Goal: Task Accomplishment & Management: Complete application form

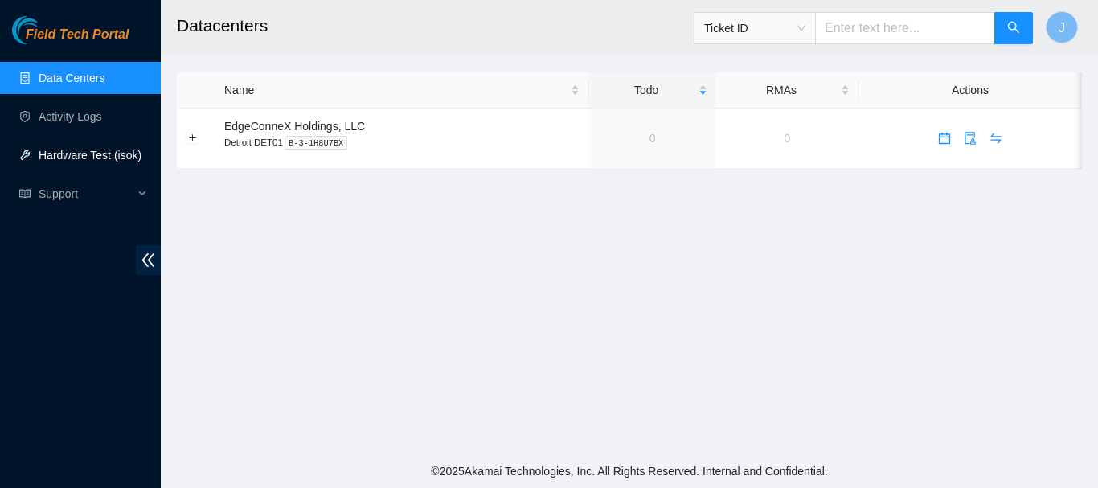
click at [55, 155] on link "Hardware Test (isok)" at bounding box center [90, 155] width 103 height 13
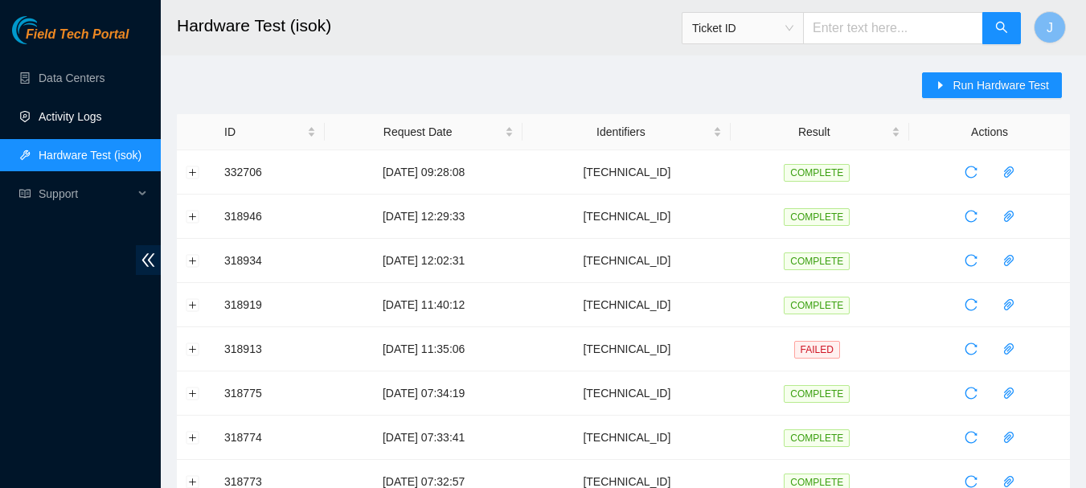
click at [72, 110] on link "Activity Logs" at bounding box center [70, 116] width 63 height 13
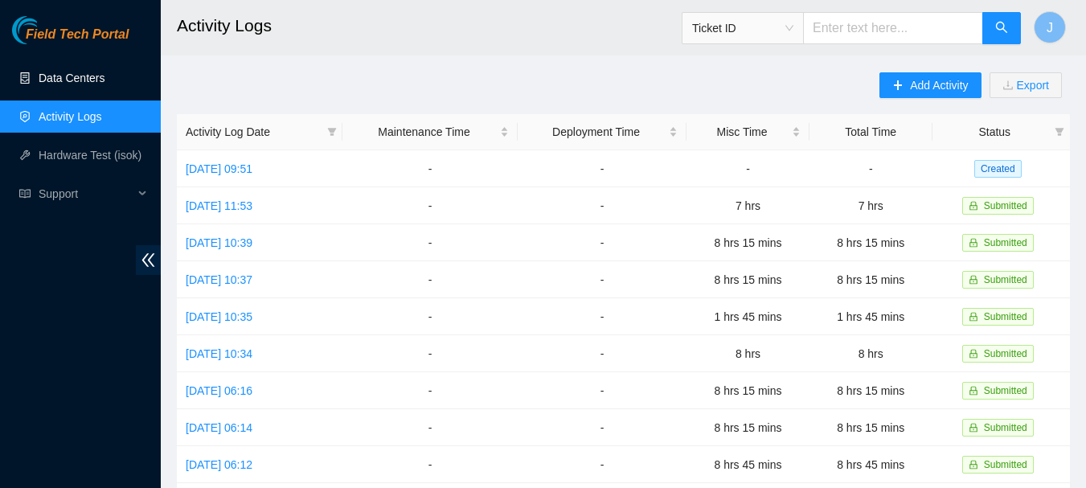
click at [76, 72] on link "Data Centers" at bounding box center [72, 78] width 66 height 13
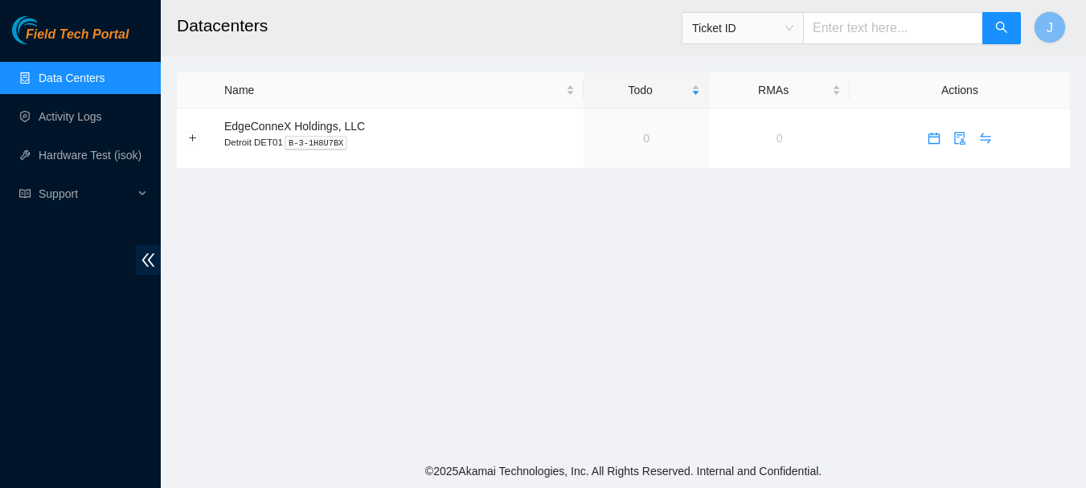
click at [76, 72] on link "Data Centers" at bounding box center [72, 78] width 66 height 13
click at [70, 112] on link "Activity Logs" at bounding box center [70, 116] width 63 height 13
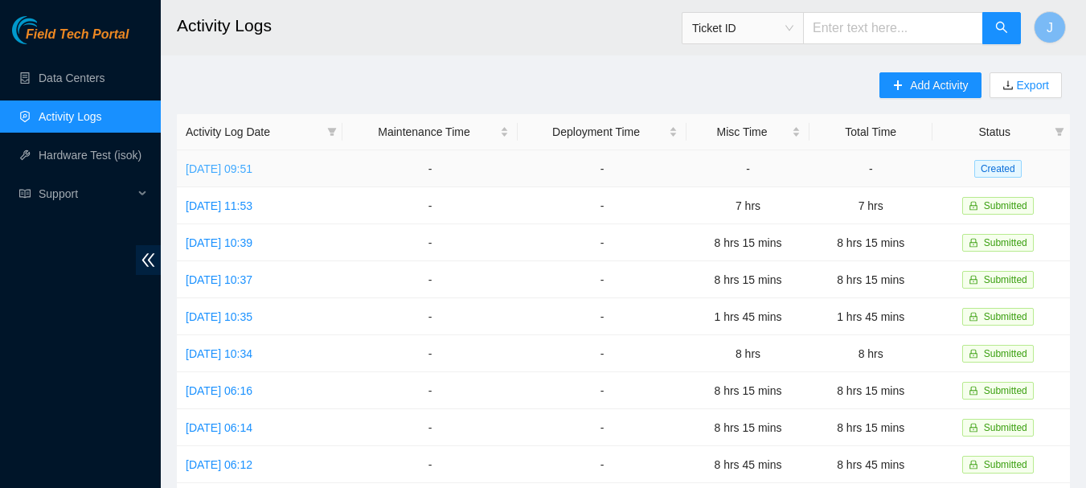
click at [227, 169] on link "[DATE] 09:51" at bounding box center [219, 168] width 67 height 13
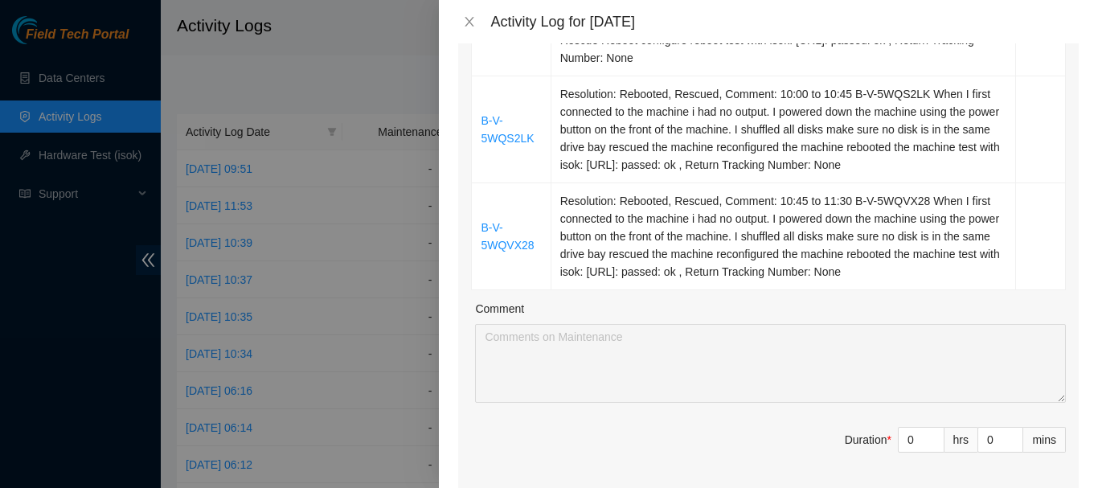
scroll to position [411, 0]
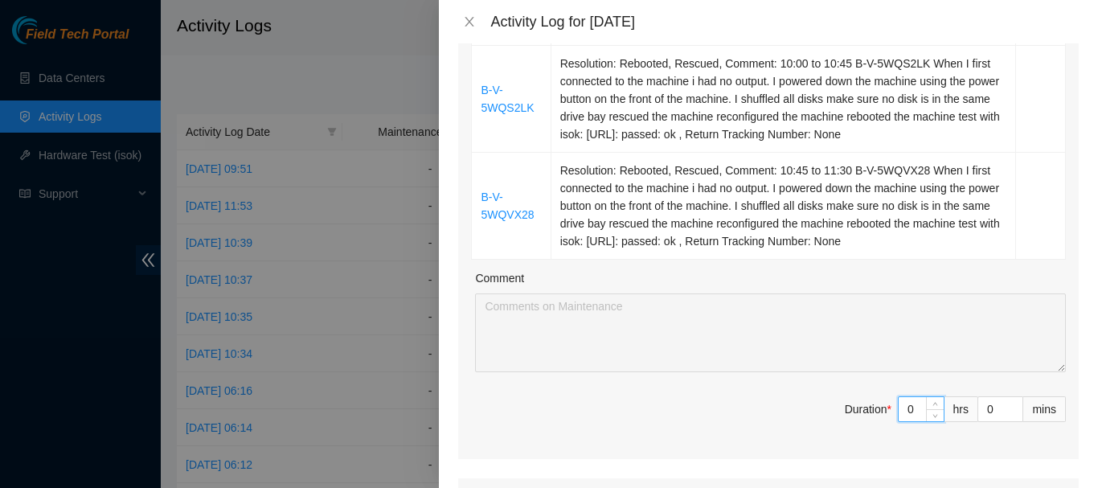
drag, startPoint x: 902, startPoint y: 408, endPoint x: 875, endPoint y: 407, distance: 27.3
click at [875, 407] on span "Duration * 0 hrs 0 mins" at bounding box center [768, 418] width 595 height 45
type input "3"
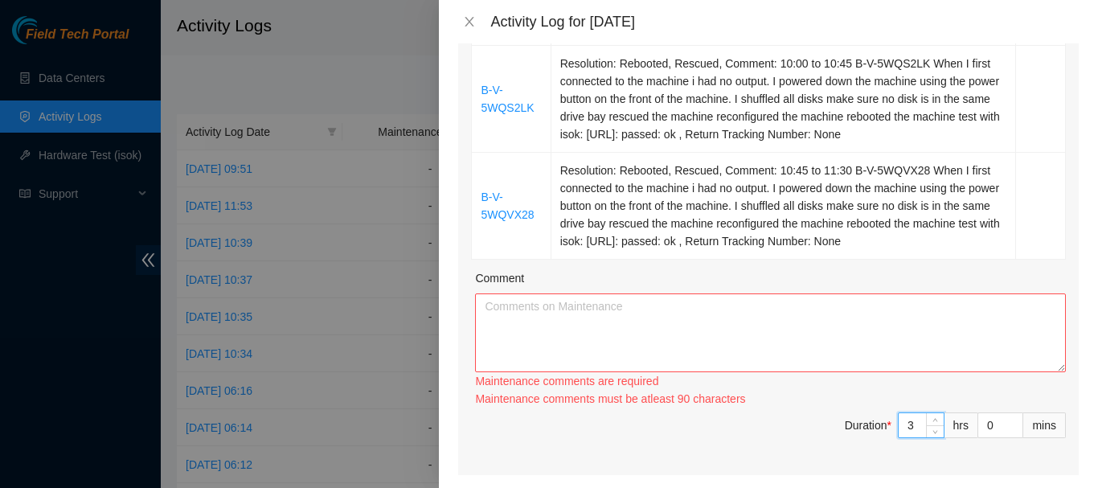
type input "3"
click at [696, 320] on textarea "Comment" at bounding box center [770, 332] width 591 height 79
paste textarea "Fix Labeling Cable management (remove old cable and dress out new cabling) 6:00…"
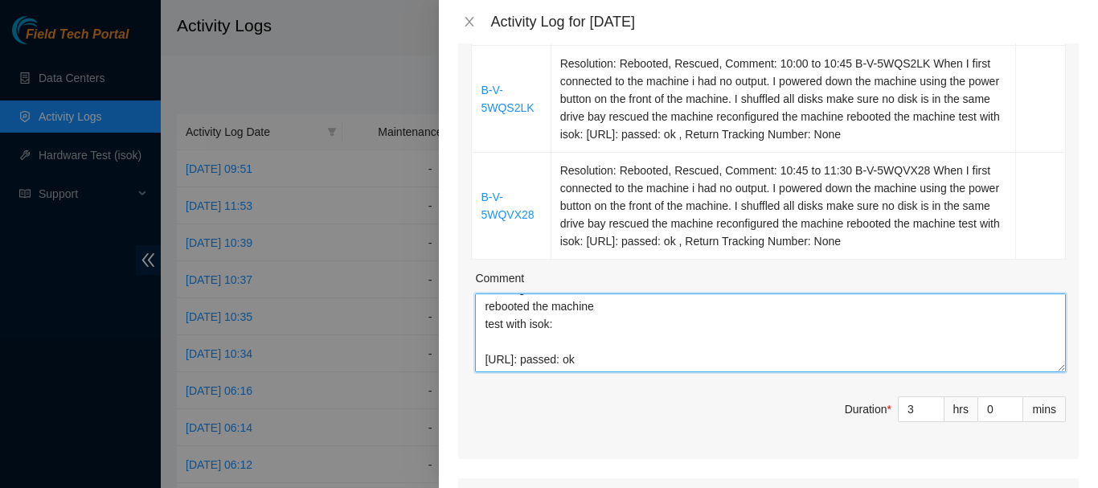
scroll to position [742, 0]
type textarea "8:30 to 10:00 B-V-5WQNFDP When I first connect o the machine I had no output. I…"
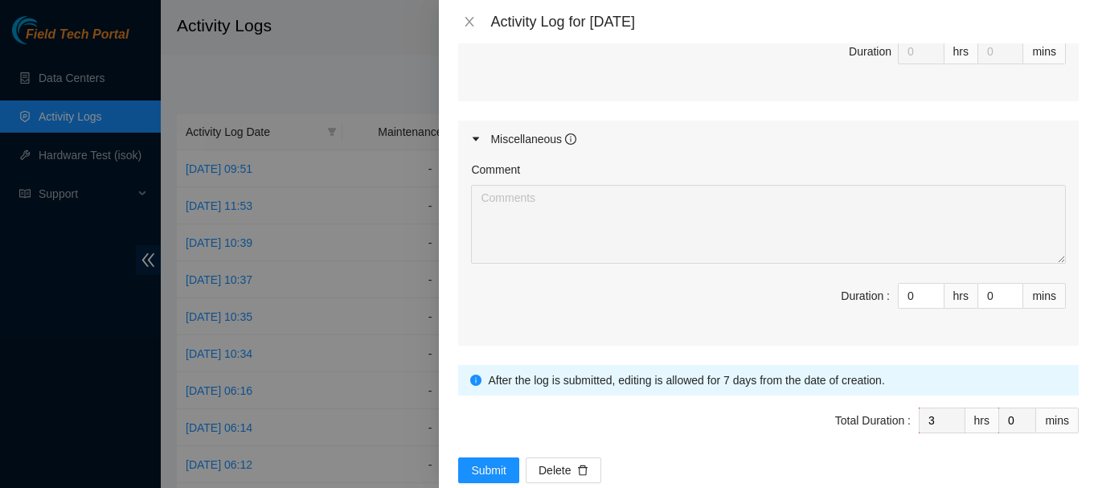
scroll to position [1135, 0]
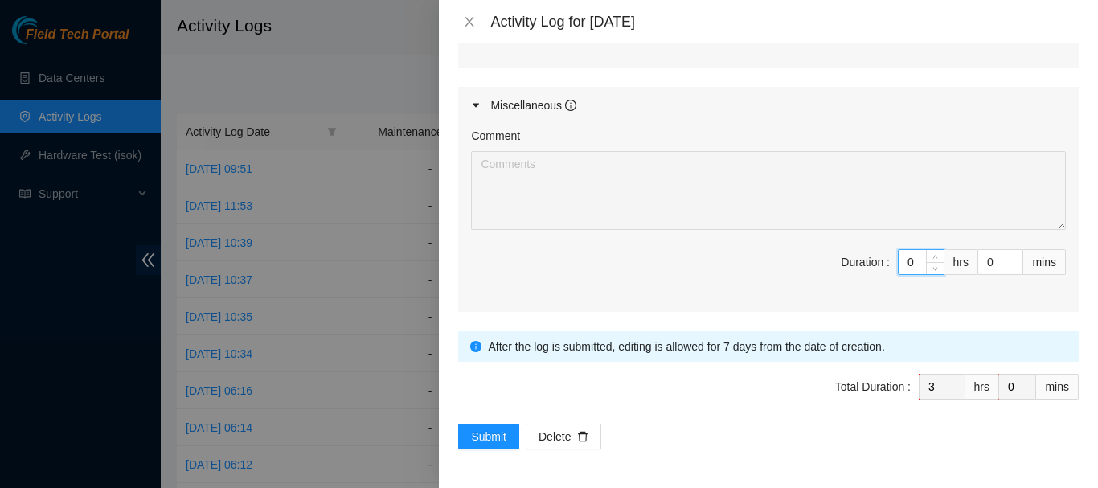
drag, startPoint x: 913, startPoint y: 256, endPoint x: 853, endPoint y: 273, distance: 62.6
click at [853, 273] on span "Duration : 0 hrs 0 mins" at bounding box center [768, 271] width 595 height 45
type input "5"
type input "8"
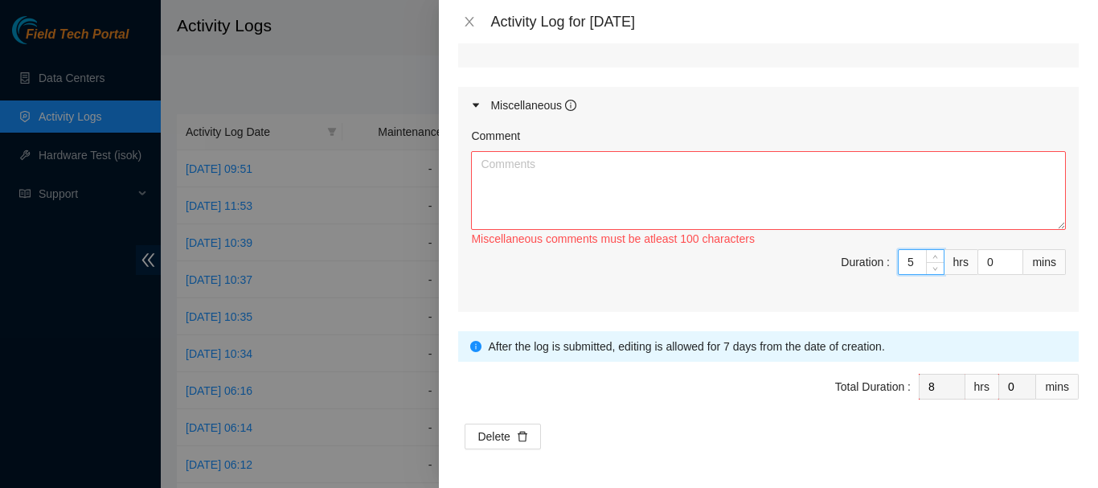
paste input "Fix Labeling Cable management (remove old cable and dress out new cabling) 6:00…"
type input "5"
click at [666, 171] on textarea "Comment" at bounding box center [768, 190] width 595 height 79
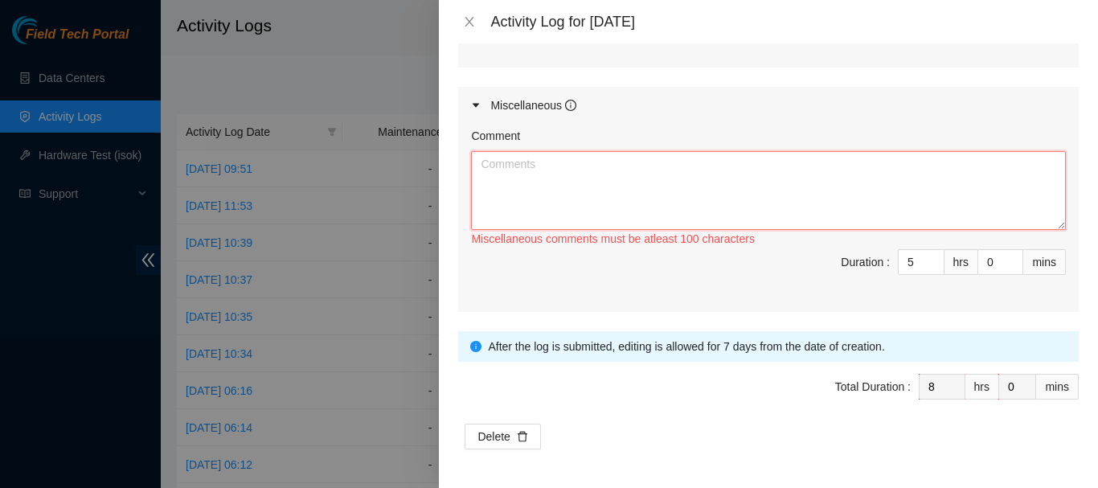
paste textarea "Fix Labeling Cable management (remove old cable and dress out new cabling) 6:00…"
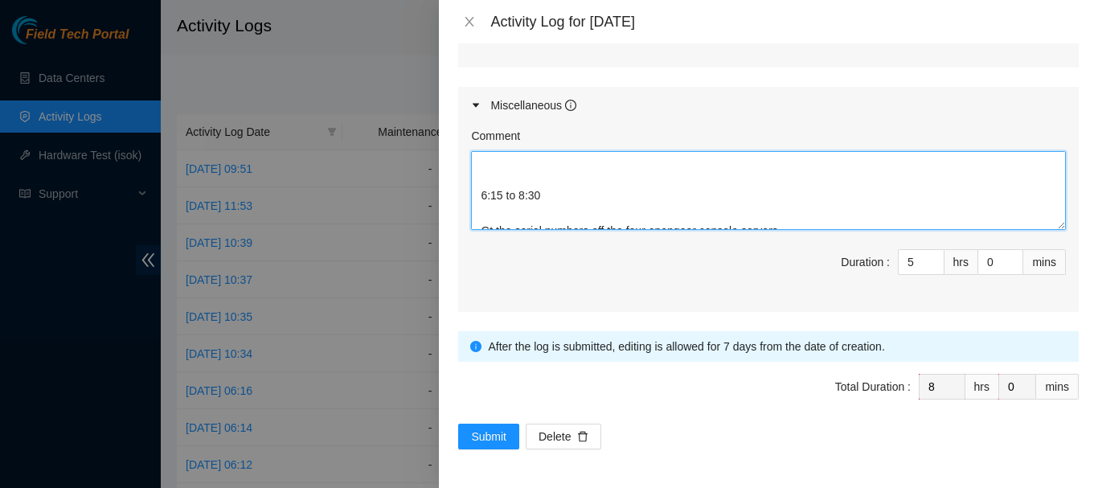
scroll to position [4, 0]
type textarea "Fix Labeling Cable management (remove old cable and dress out new cabling) 6:00…"
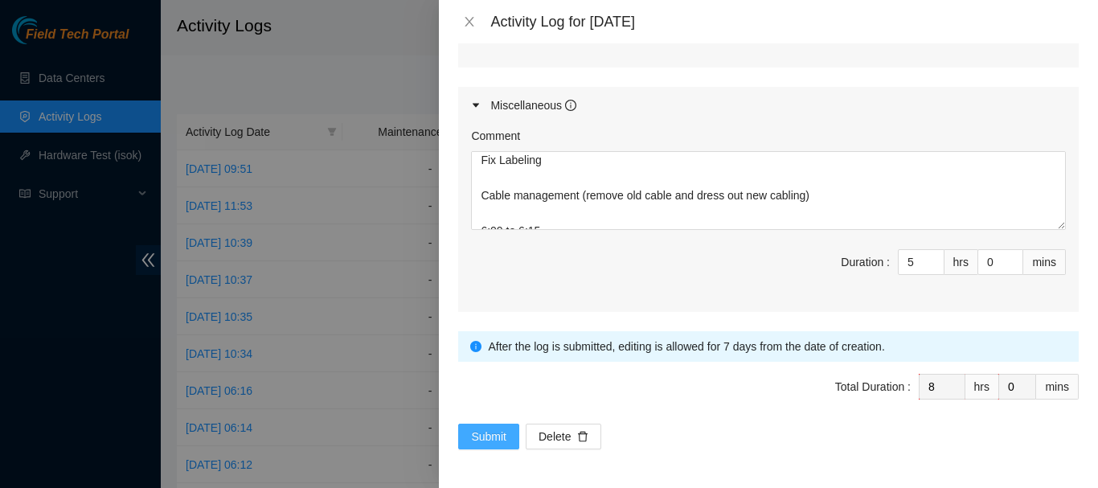
click at [481, 431] on span "Submit" at bounding box center [488, 436] width 35 height 18
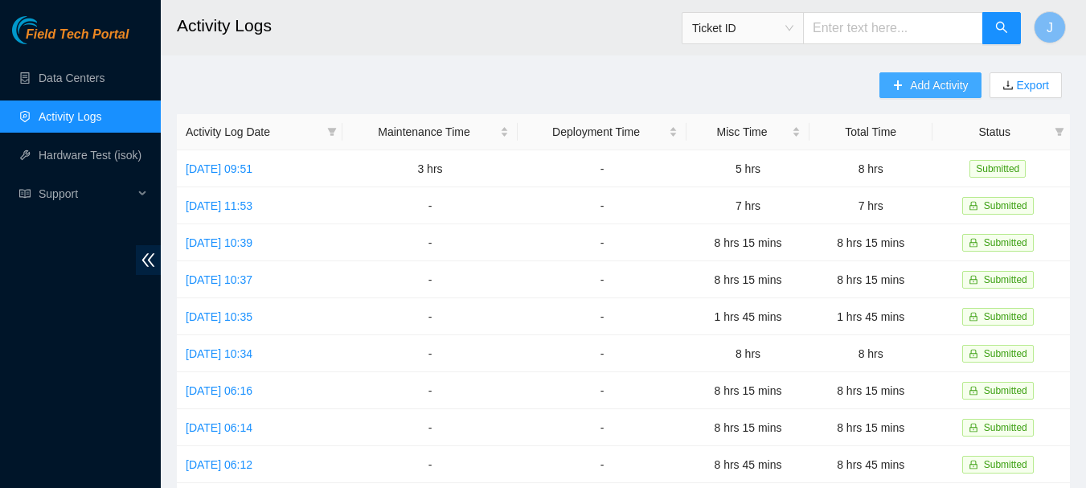
click at [936, 84] on span "Add Activity" at bounding box center [939, 85] width 58 height 18
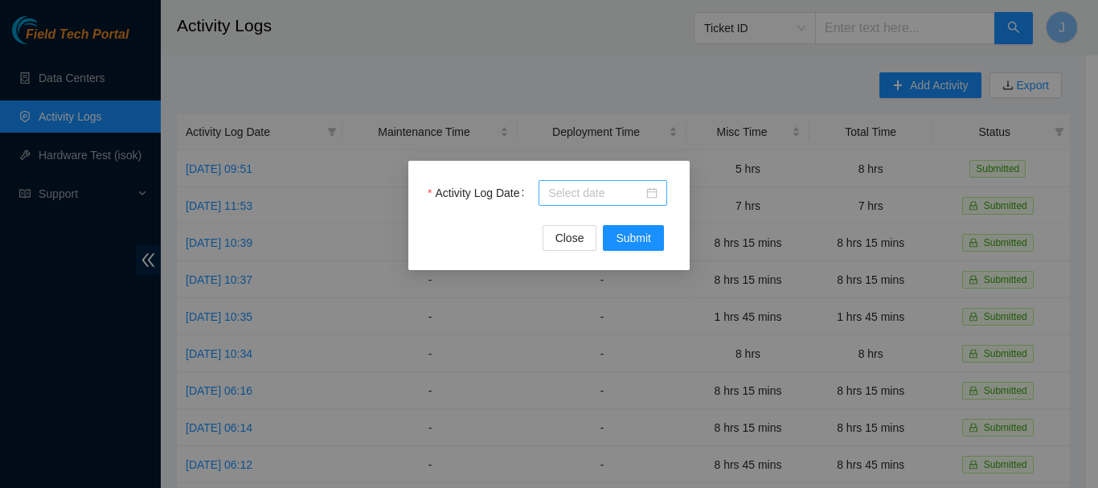
click at [648, 192] on div at bounding box center [602, 193] width 109 height 18
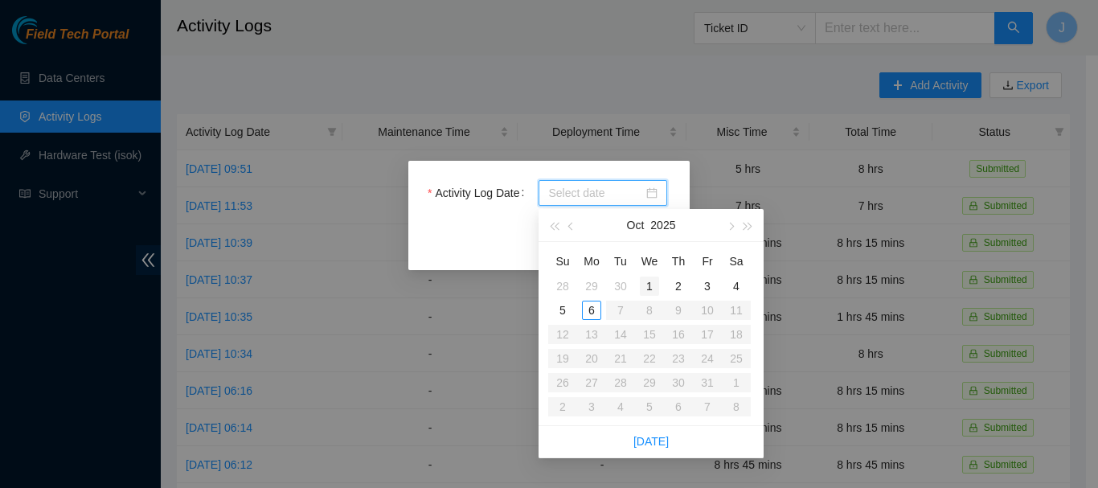
type input "[DATE]"
click at [652, 287] on div "1" at bounding box center [649, 285] width 19 height 19
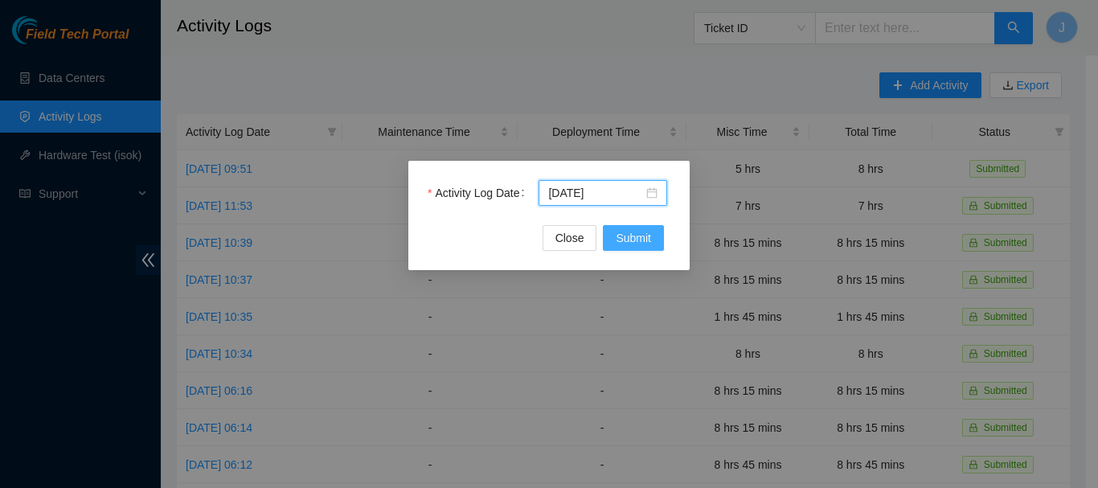
click at [632, 237] on span "Submit" at bounding box center [632, 238] width 35 height 18
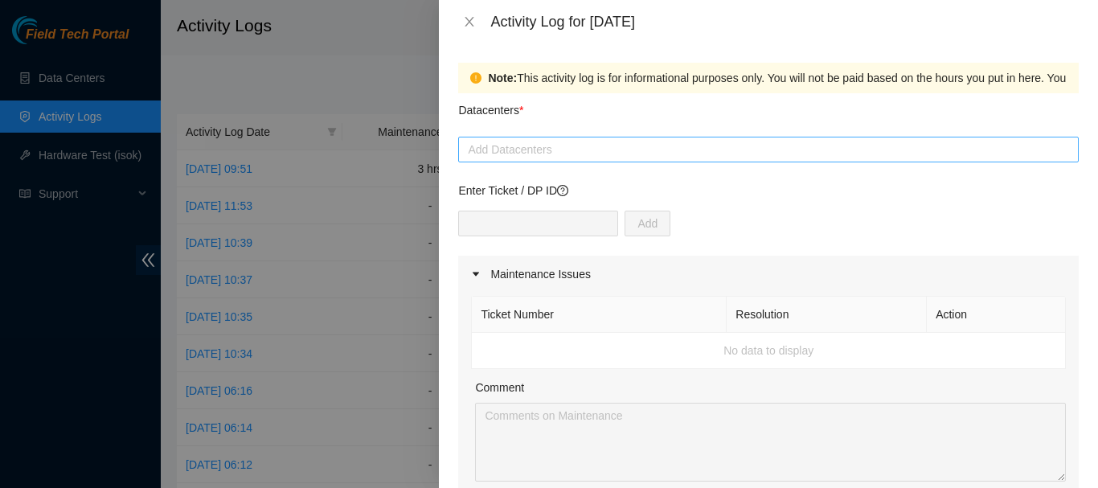
click at [984, 153] on div at bounding box center [768, 149] width 612 height 19
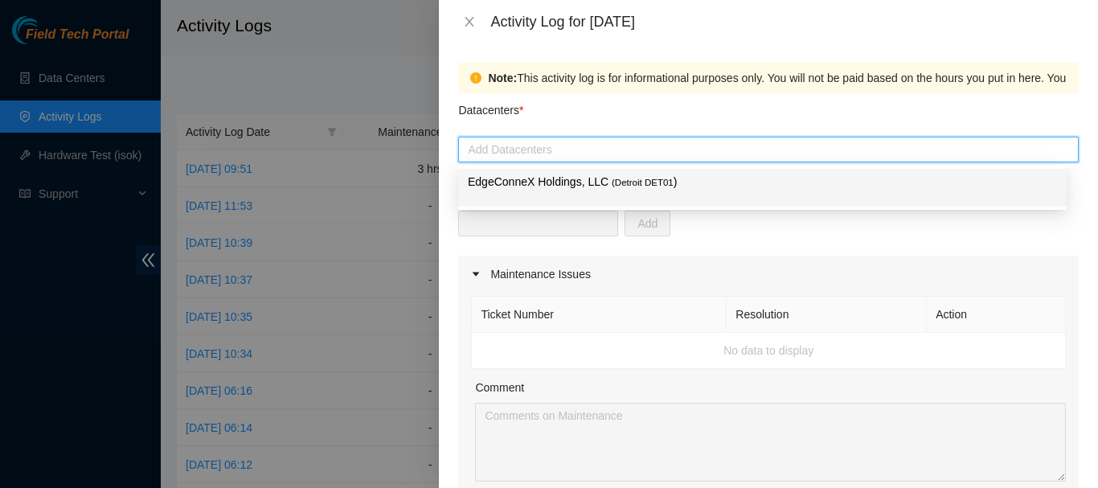
click at [658, 181] on span "( Detroit DET01" at bounding box center [642, 183] width 62 height 10
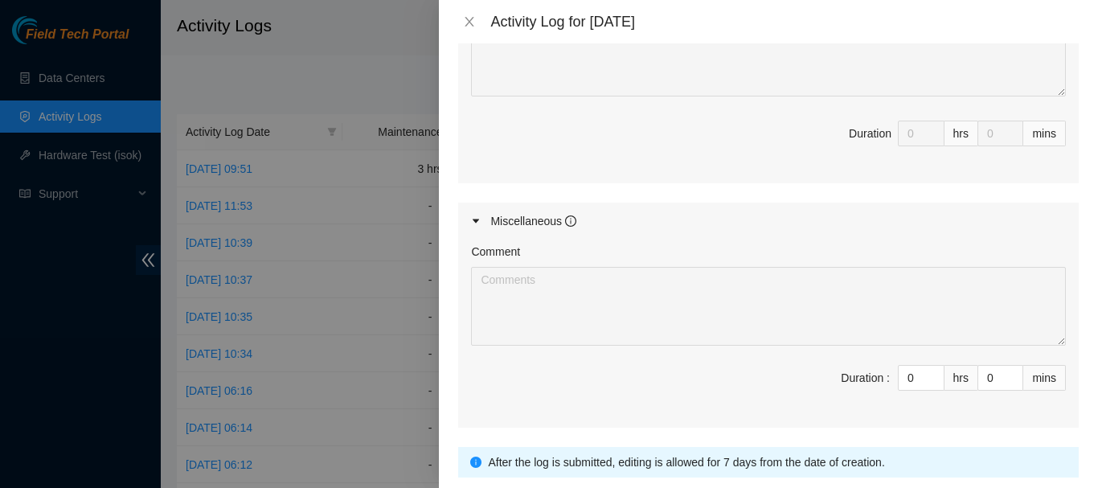
scroll to position [719, 0]
drag, startPoint x: 906, startPoint y: 370, endPoint x: 852, endPoint y: 389, distance: 56.9
click at [852, 389] on span "Duration : 0 hrs 0 mins" at bounding box center [768, 384] width 595 height 45
type input "7"
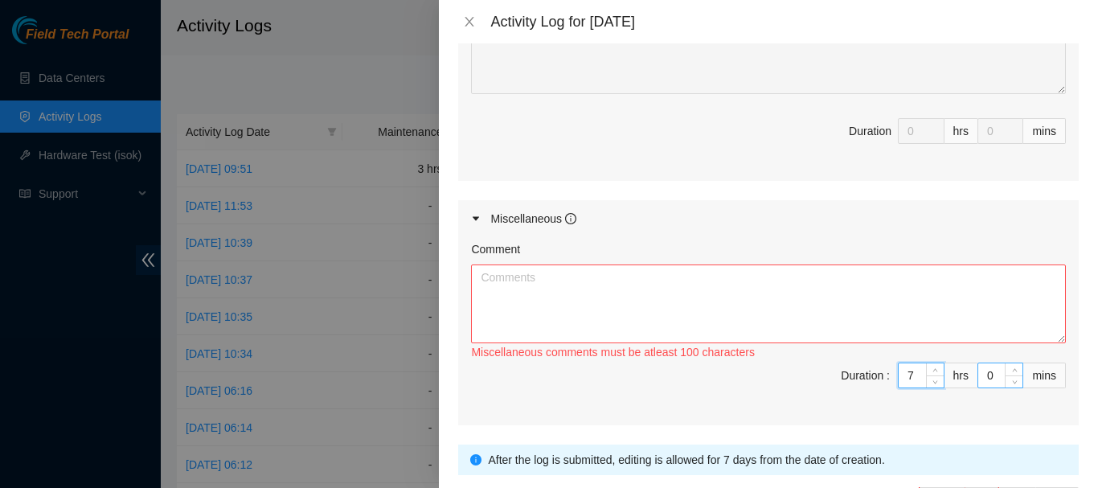
type input "7"
drag, startPoint x: 988, startPoint y: 375, endPoint x: 955, endPoint y: 375, distance: 32.9
click at [955, 375] on span "Duration : 7 hrs 0 mins" at bounding box center [768, 384] width 595 height 45
type input "2"
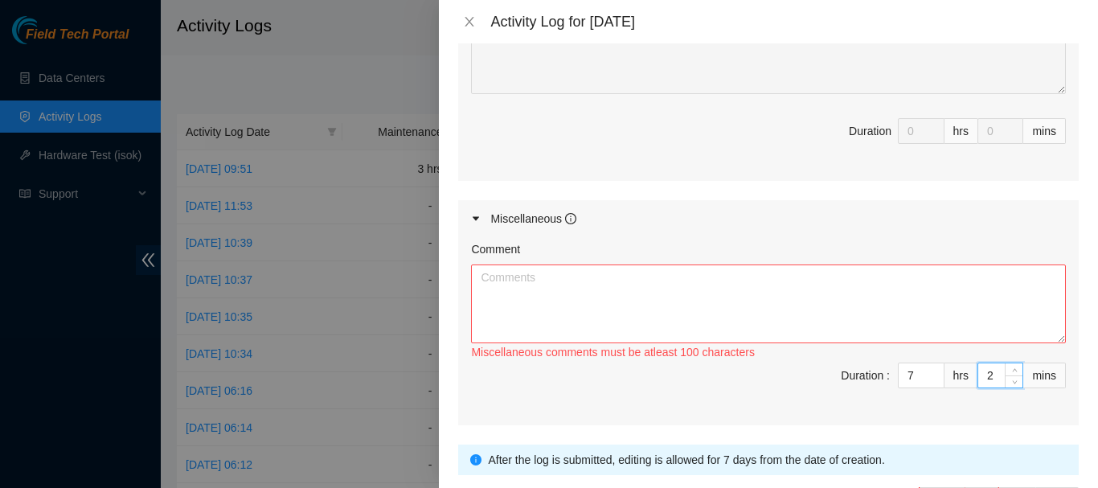
type input "25"
click at [907, 299] on textarea "Comment" at bounding box center [768, 303] width 595 height 79
paste textarea "Fix Labeling Cable management (remove old cable and dress out new cabling) 7:45…"
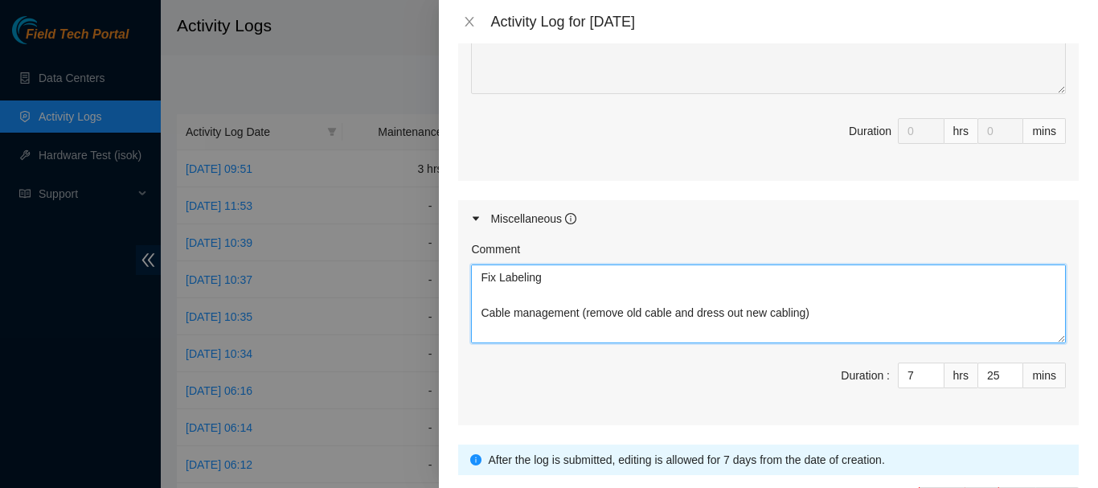
scroll to position [350, 0]
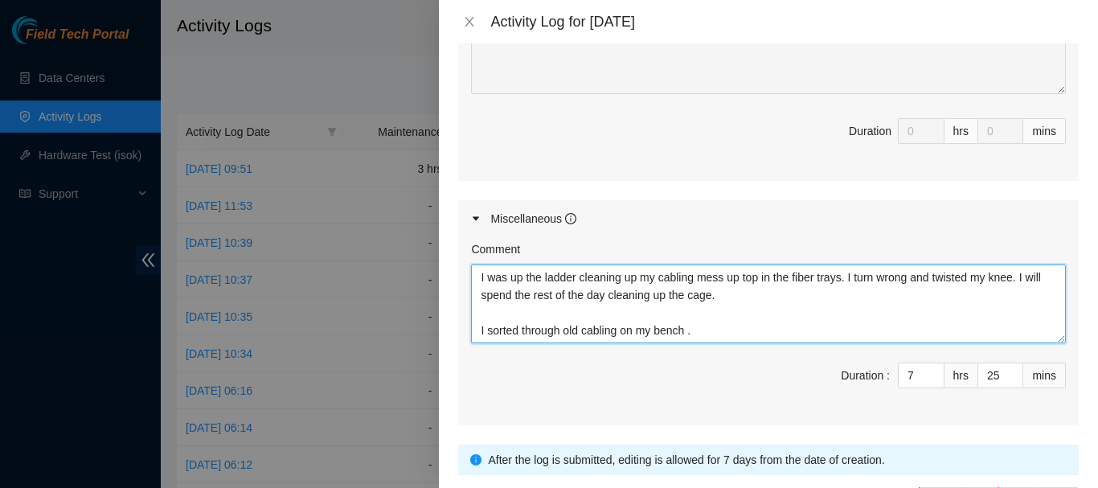
type textarea "Fix Labeling Cable management (remove old cable and dress out new cabling) 7:45…"
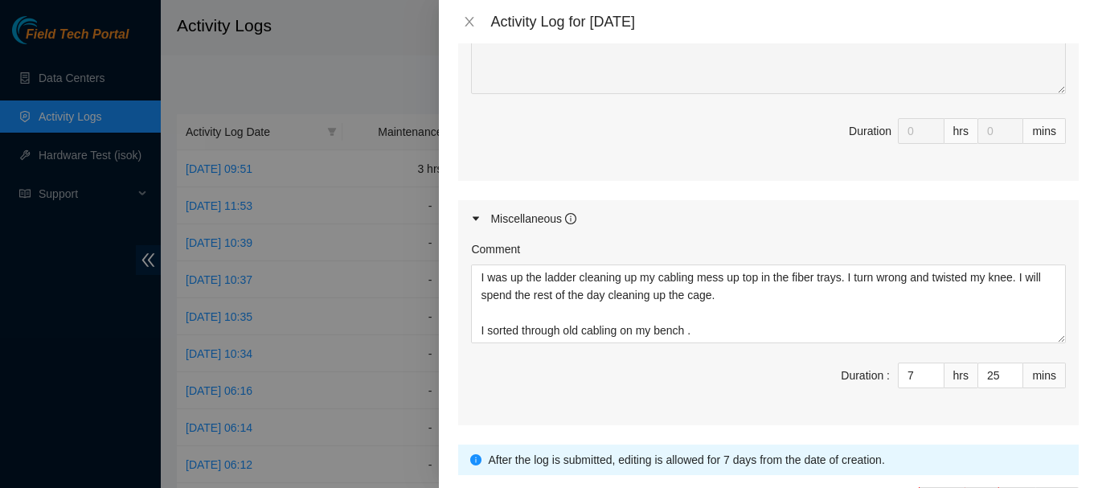
scroll to position [832, 0]
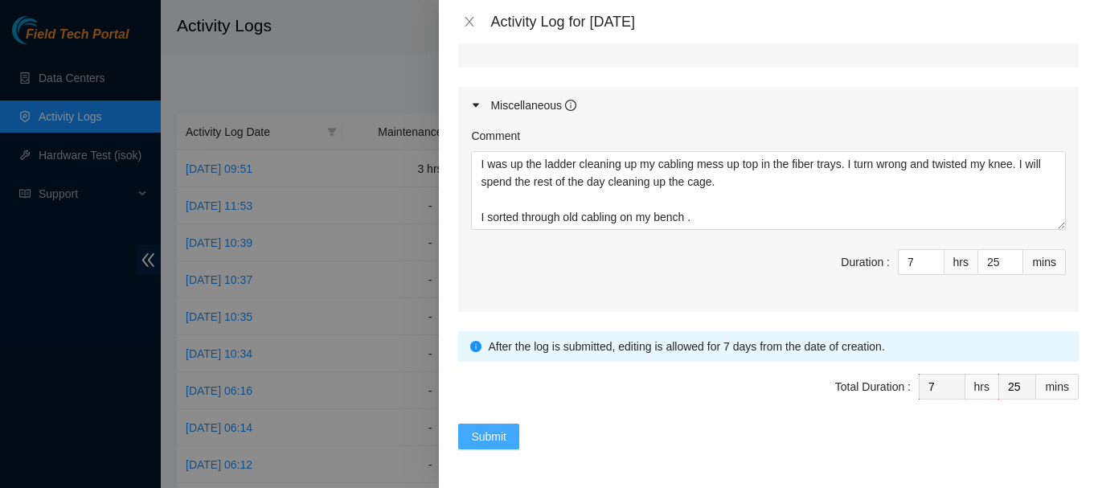
click at [483, 431] on span "Submit" at bounding box center [488, 436] width 35 height 18
type input "0"
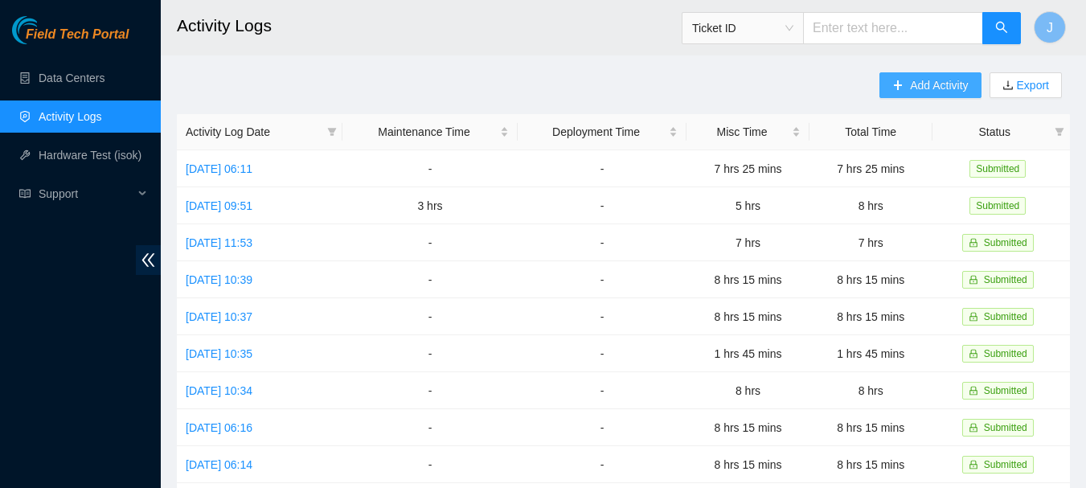
click at [939, 86] on span "Add Activity" at bounding box center [939, 85] width 58 height 18
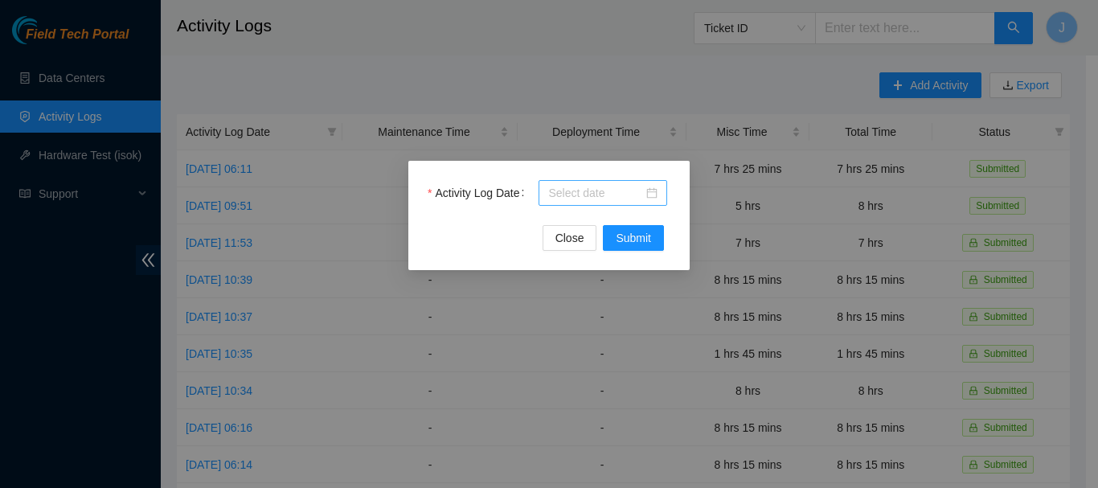
click at [650, 194] on div at bounding box center [602, 193] width 109 height 18
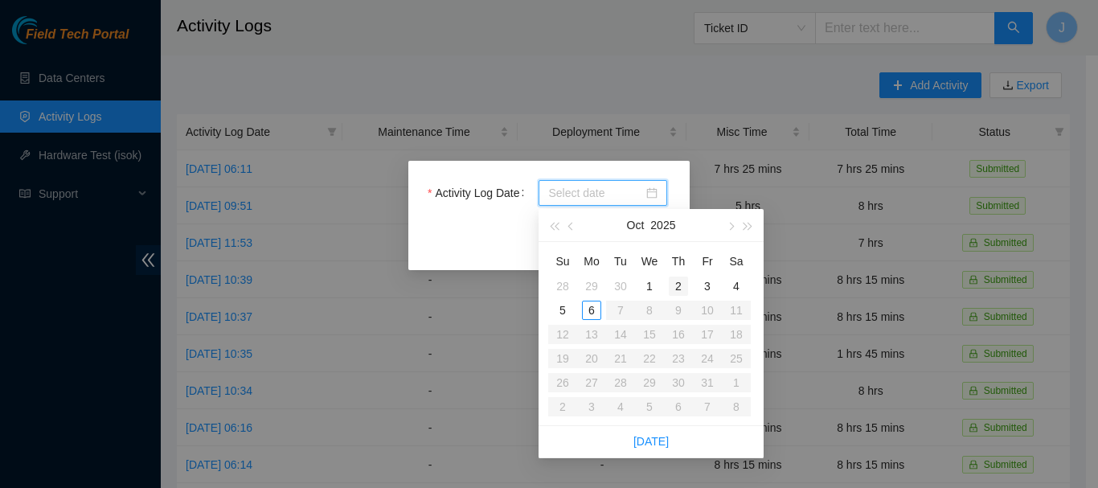
type input "[DATE]"
click at [679, 281] on div "2" at bounding box center [678, 285] width 19 height 19
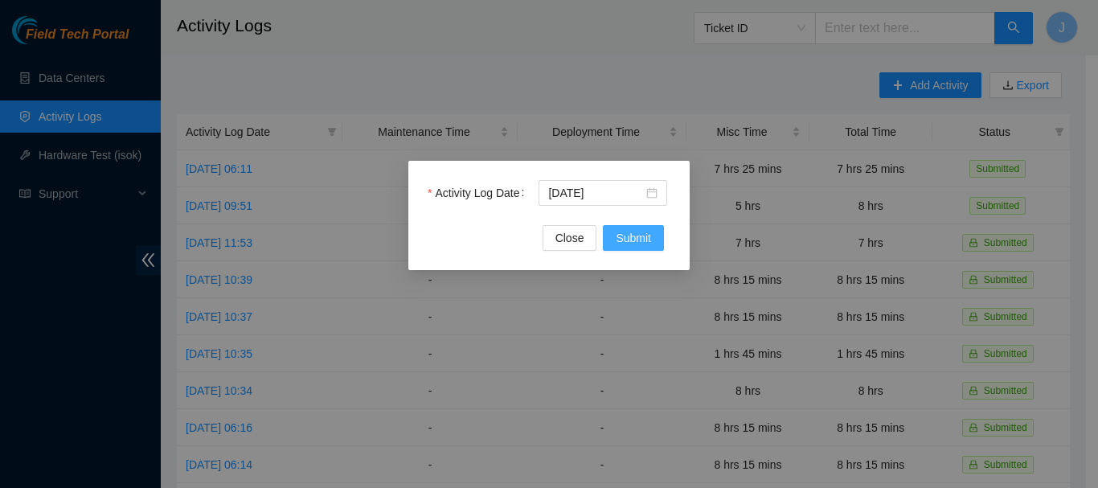
click at [628, 231] on span "Submit" at bounding box center [632, 238] width 35 height 18
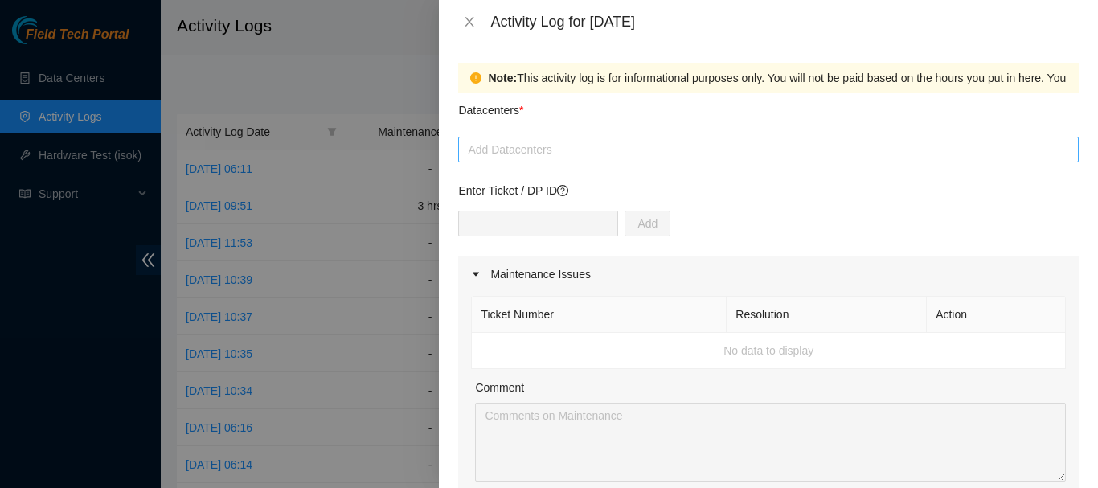
click at [986, 145] on div at bounding box center [768, 149] width 612 height 19
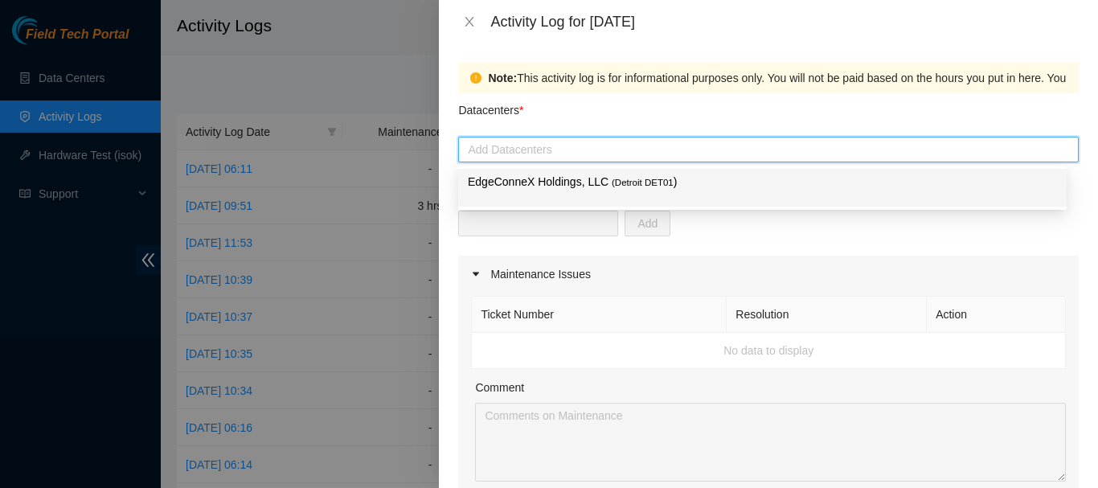
click at [664, 178] on span "( Detroit DET01" at bounding box center [642, 183] width 62 height 10
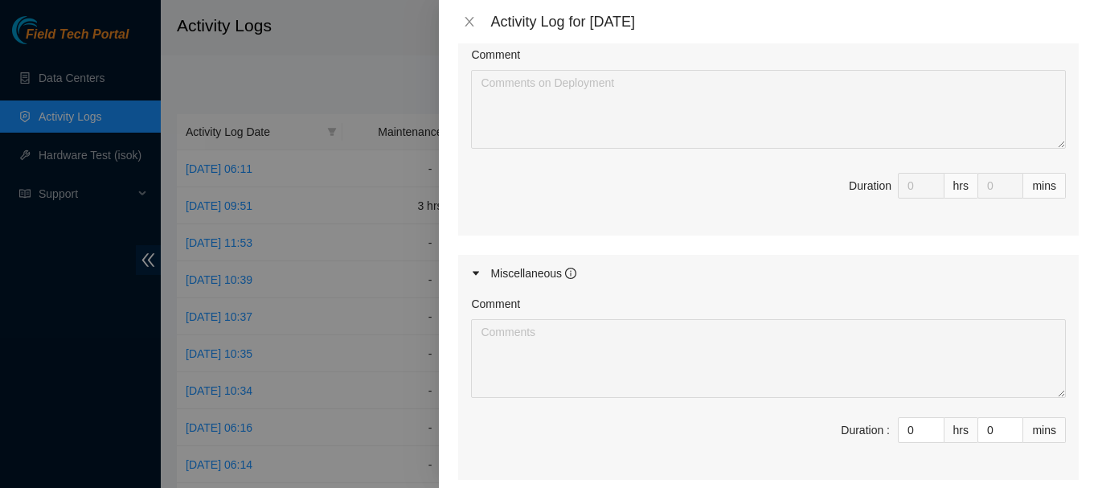
scroll to position [793, 0]
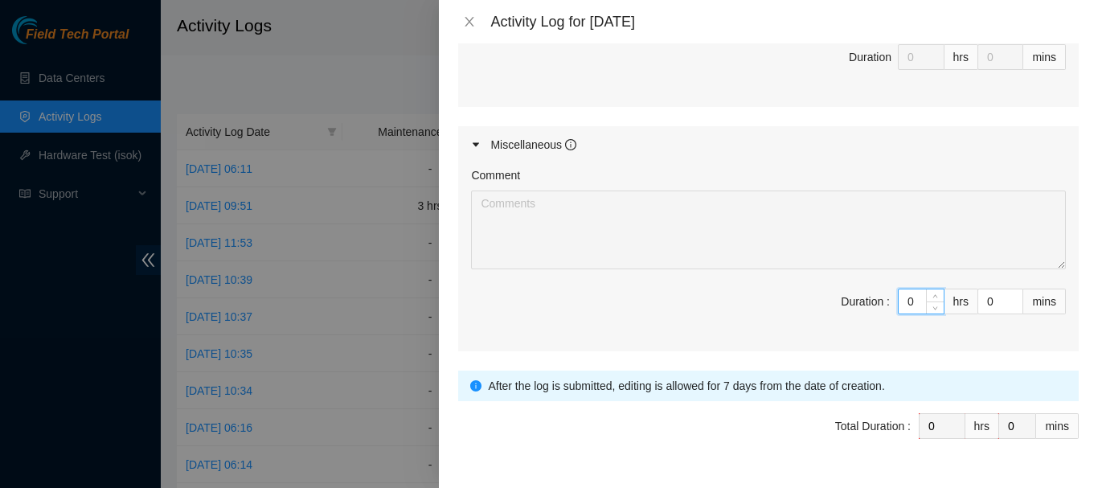
drag, startPoint x: 909, startPoint y: 305, endPoint x: 867, endPoint y: 297, distance: 42.4
click at [867, 297] on span "Duration : 0 hrs 0 mins" at bounding box center [768, 310] width 595 height 45
type input "9"
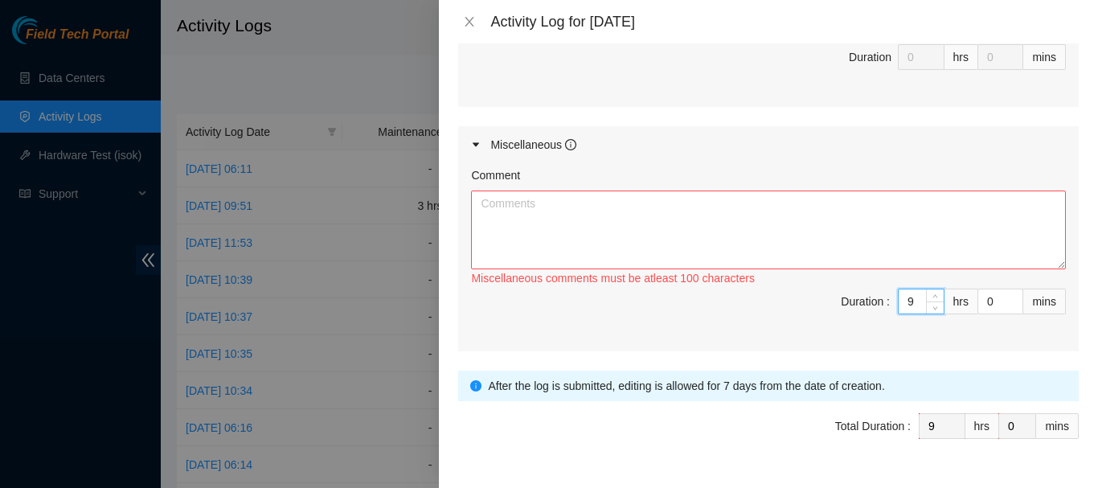
type input "9"
click at [697, 210] on textarea "Comment" at bounding box center [768, 229] width 595 height 79
paste textarea "Fix Labeling Cable management (remove old cable and dress out new cabling) 5:00…"
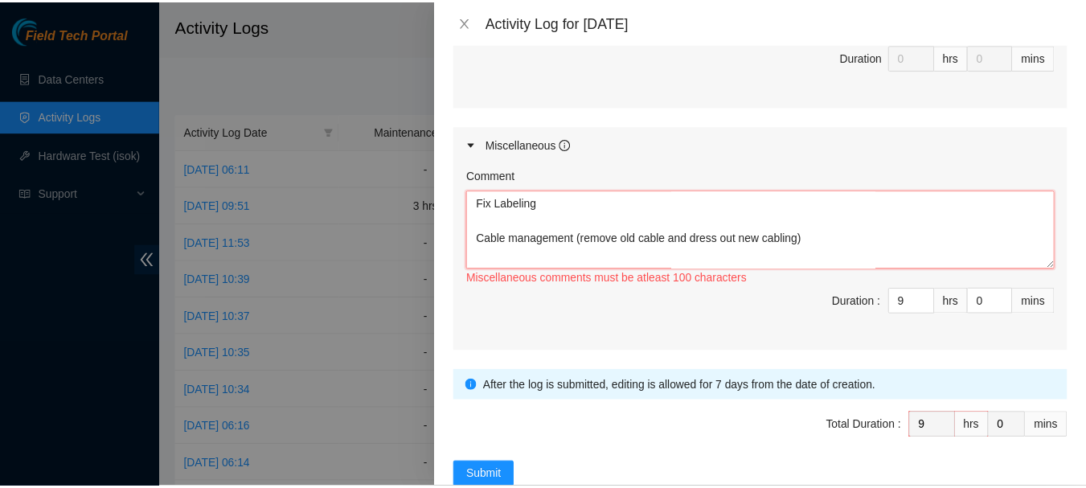
scroll to position [155, 0]
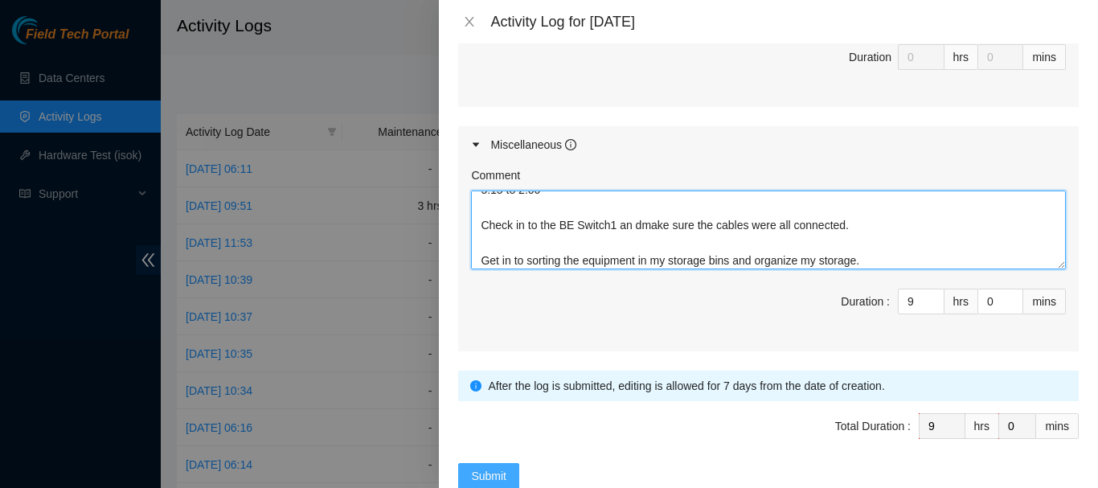
type textarea "Fix Labeling Cable management (remove old cable and dress out new cabling) 5:00…"
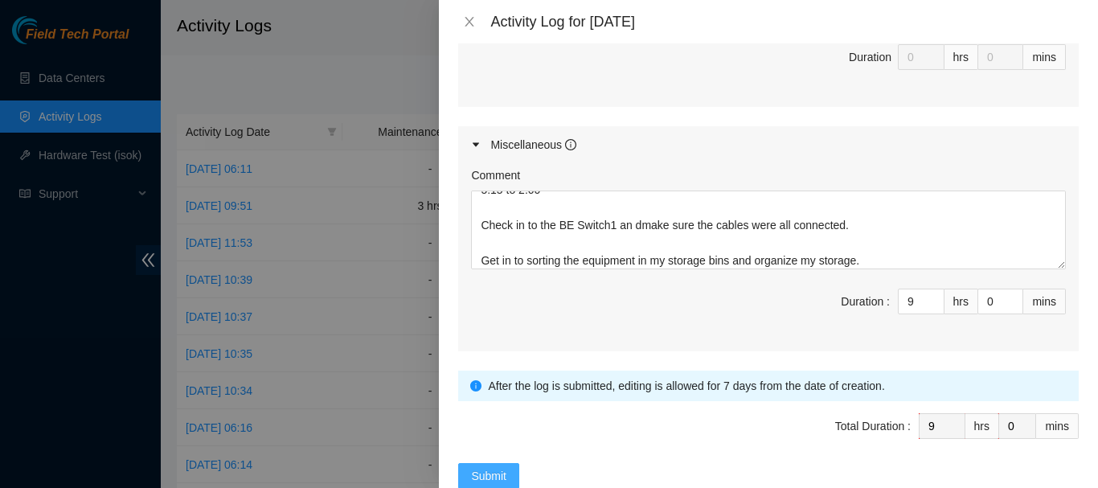
click at [488, 472] on span "Submit" at bounding box center [488, 476] width 35 height 18
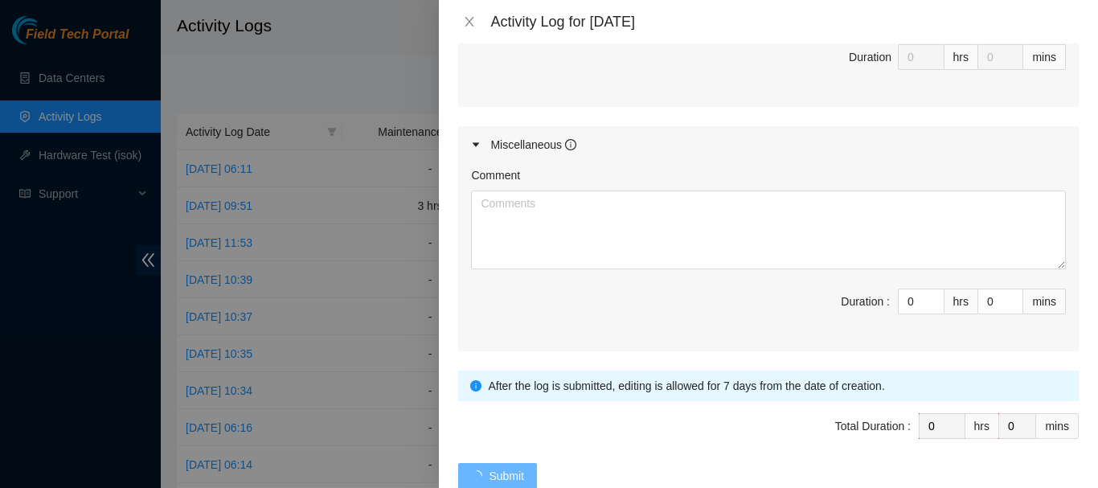
scroll to position [0, 0]
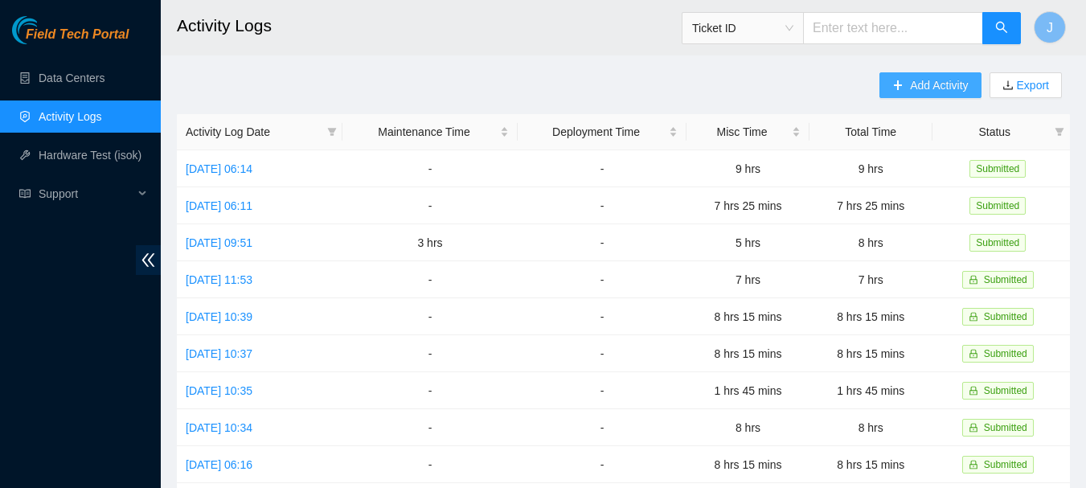
click at [914, 85] on span "Add Activity" at bounding box center [939, 85] width 58 height 18
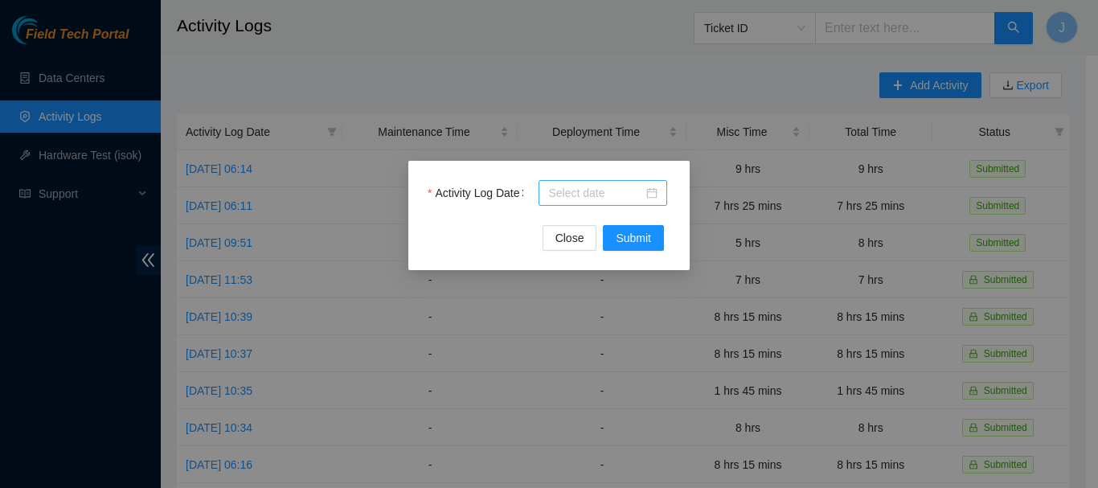
click at [652, 191] on div at bounding box center [602, 193] width 109 height 18
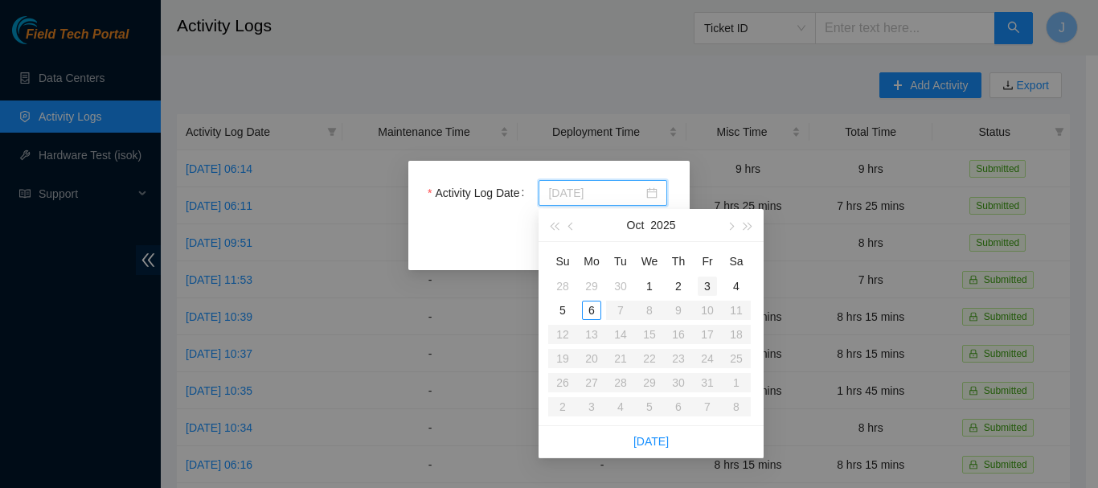
type input "[DATE]"
click at [709, 283] on div "3" at bounding box center [706, 285] width 19 height 19
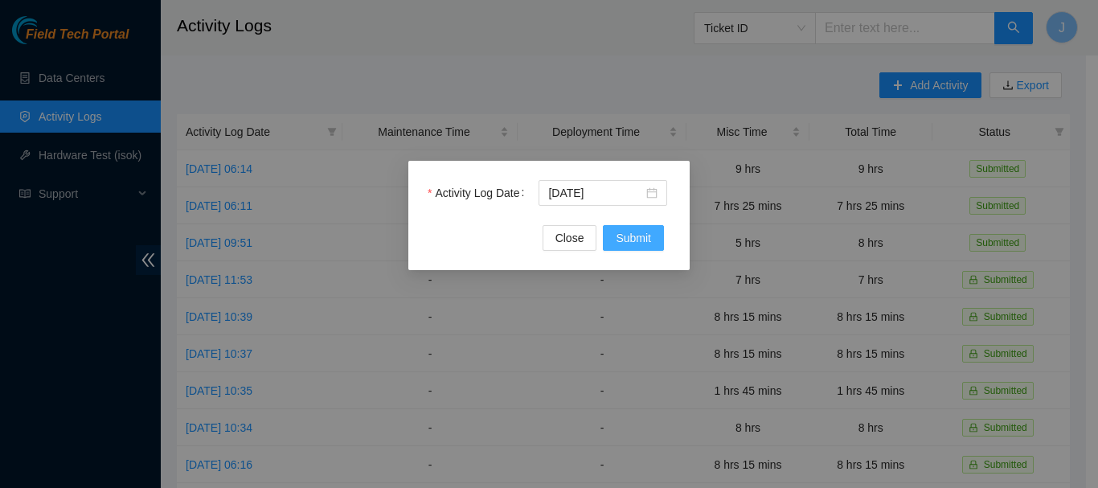
click at [638, 232] on span "Submit" at bounding box center [632, 238] width 35 height 18
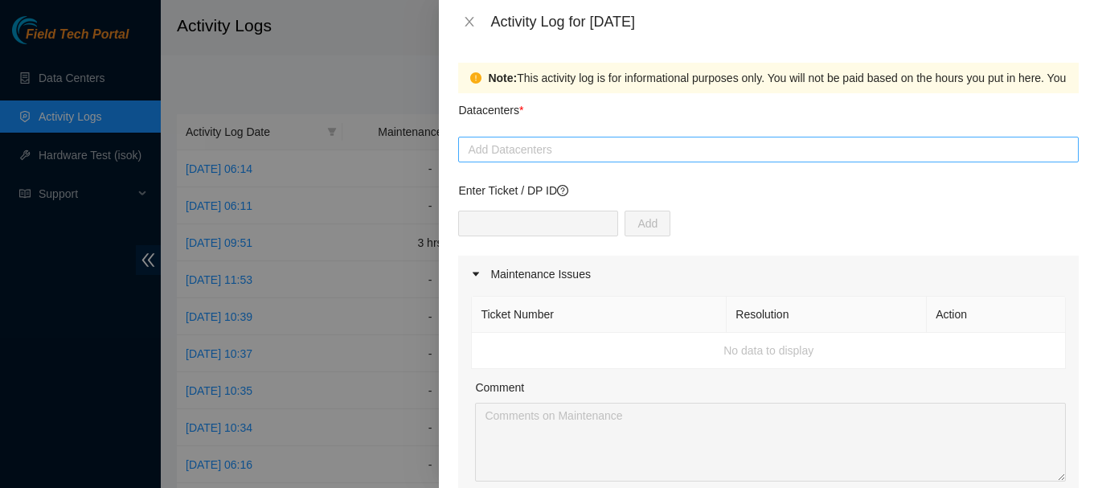
click at [765, 152] on div at bounding box center [768, 149] width 612 height 19
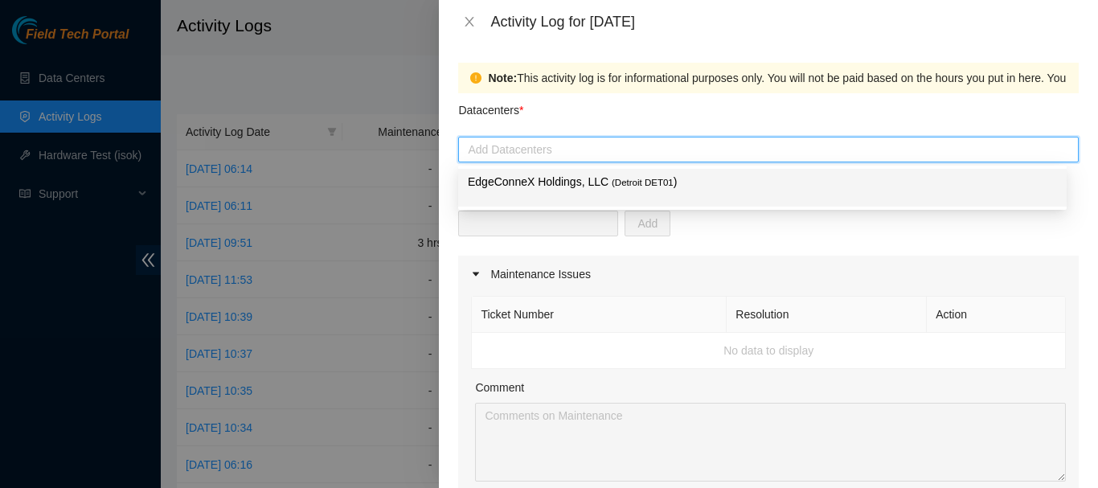
click at [644, 178] on span "( Detroit DET01" at bounding box center [642, 183] width 62 height 10
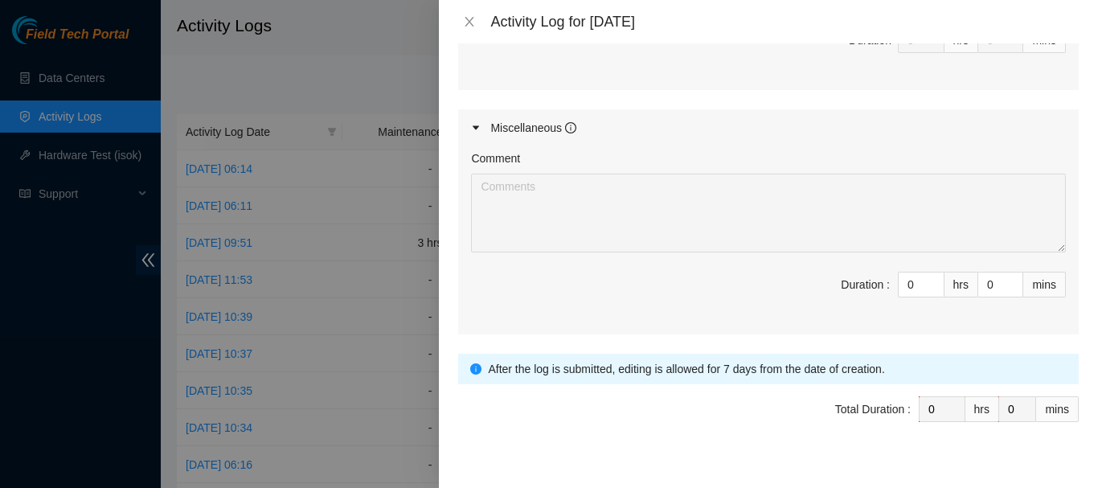
scroll to position [832, 0]
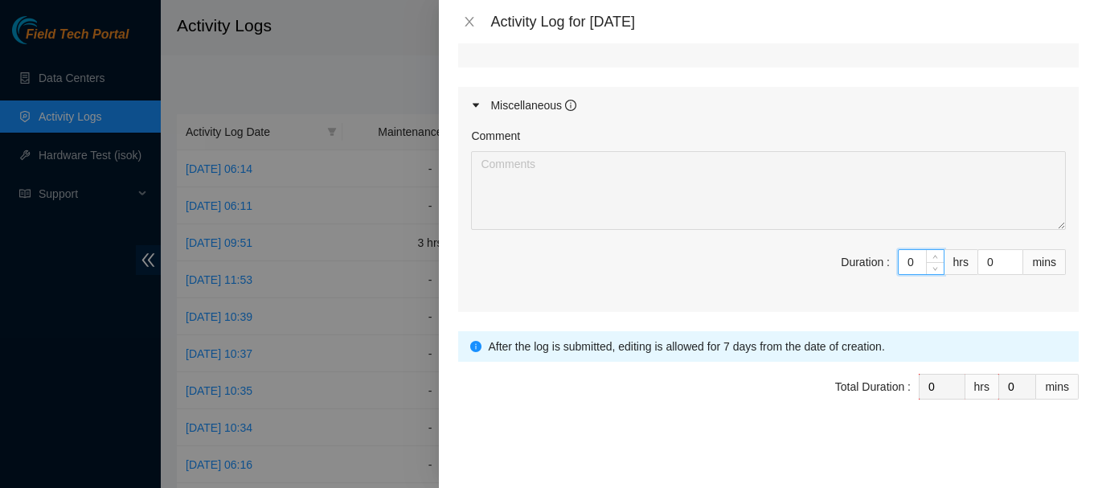
drag, startPoint x: 907, startPoint y: 265, endPoint x: 834, endPoint y: 259, distance: 73.4
click at [834, 259] on span "Duration : 0 hrs 0 mins" at bounding box center [768, 271] width 595 height 45
type input "7"
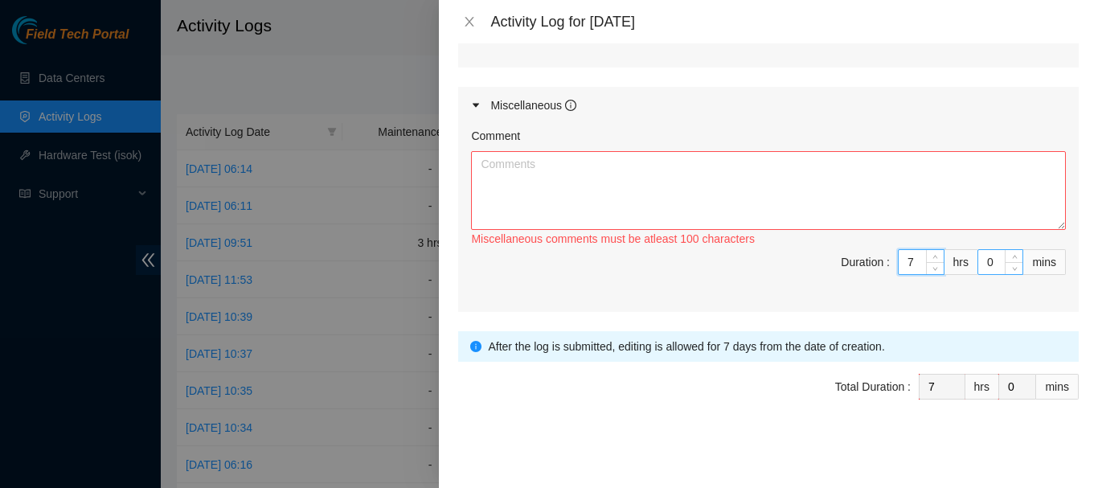
type input "7"
drag, startPoint x: 988, startPoint y: 262, endPoint x: 918, endPoint y: 260, distance: 69.9
click at [918, 260] on span "Duration : 7 hrs 0 mins" at bounding box center [768, 271] width 595 height 45
type input "1"
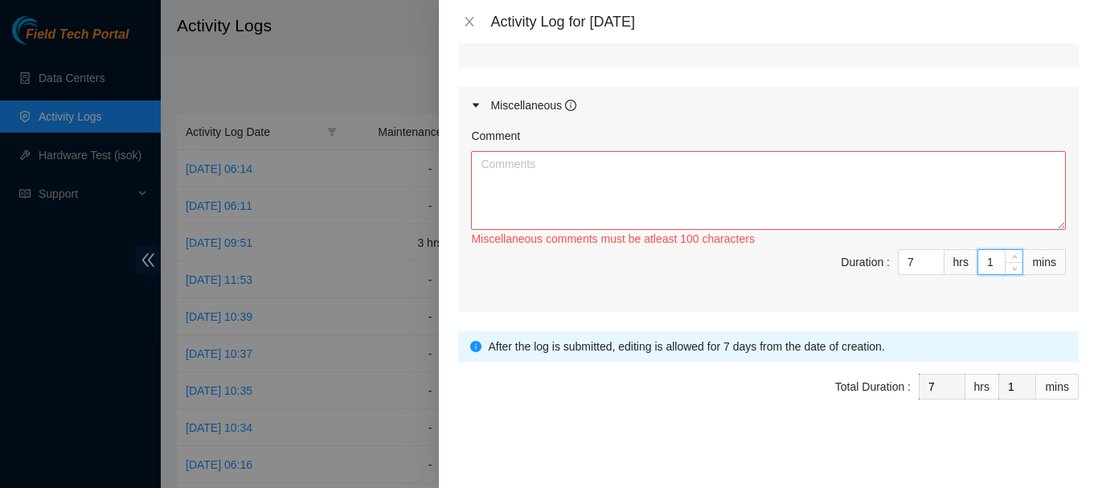
type input "15"
click at [732, 179] on textarea "Comment" at bounding box center [768, 190] width 595 height 79
paste textarea "Fix Labeling Cable management (remove old cable and dress out new cabling) 5:45…"
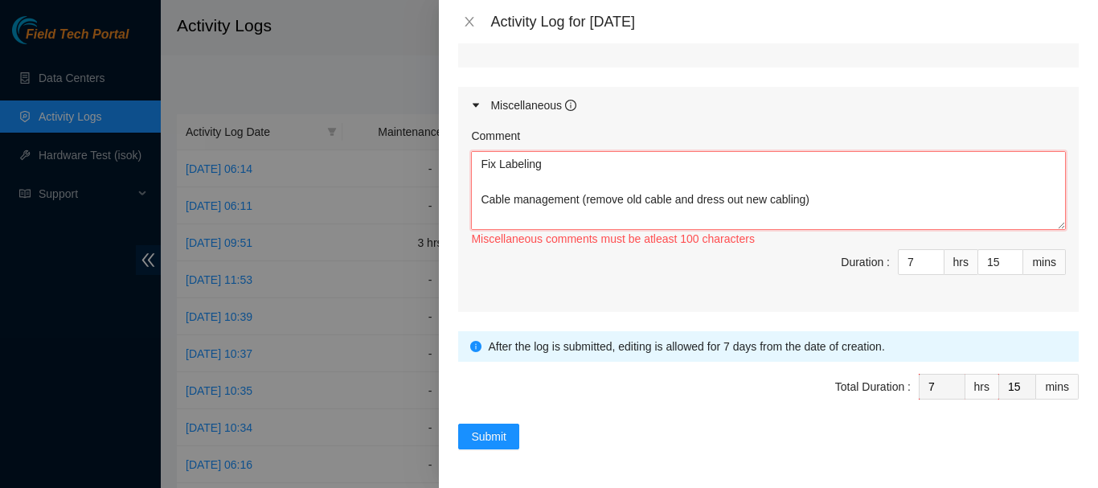
scroll to position [190, 0]
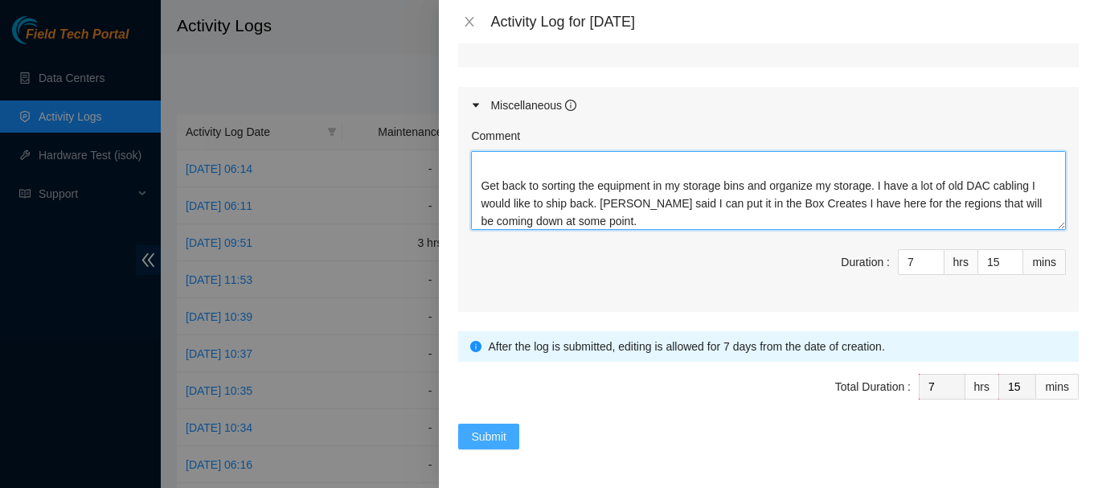
type textarea "Fix Labeling Cable management (remove old cable and dress out new cabling) 5:45…"
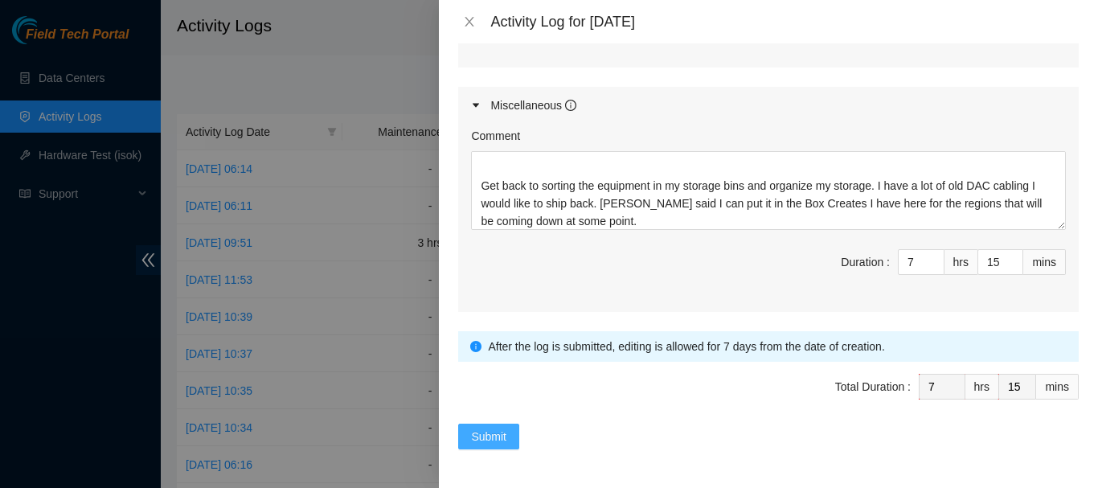
click at [485, 427] on span "Submit" at bounding box center [488, 436] width 35 height 18
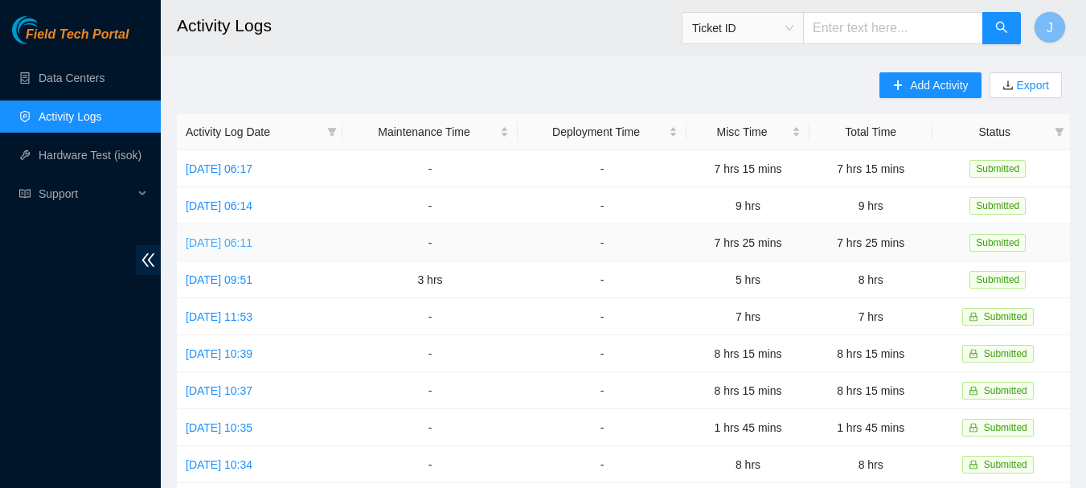
click at [250, 243] on link "[DATE] 06:11" at bounding box center [219, 242] width 67 height 13
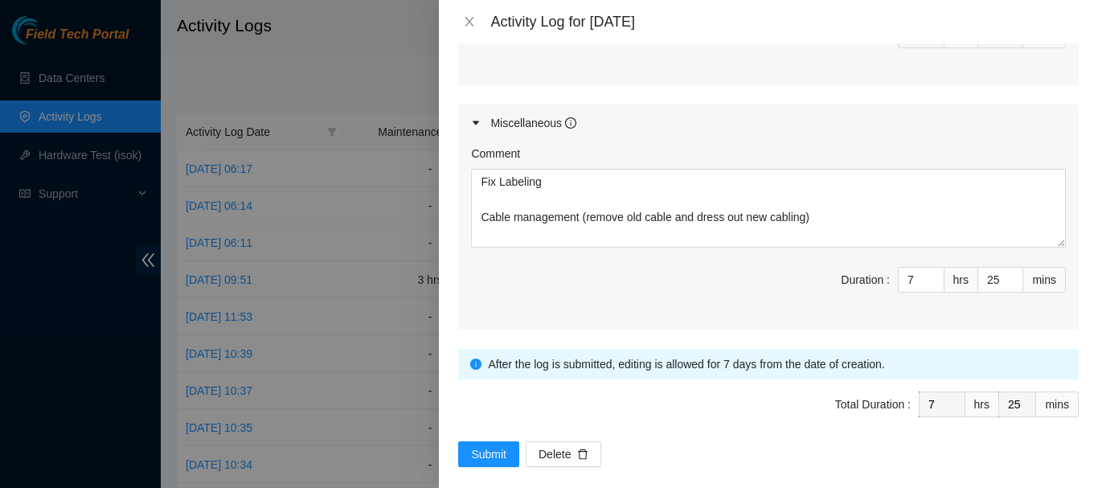
scroll to position [832, 0]
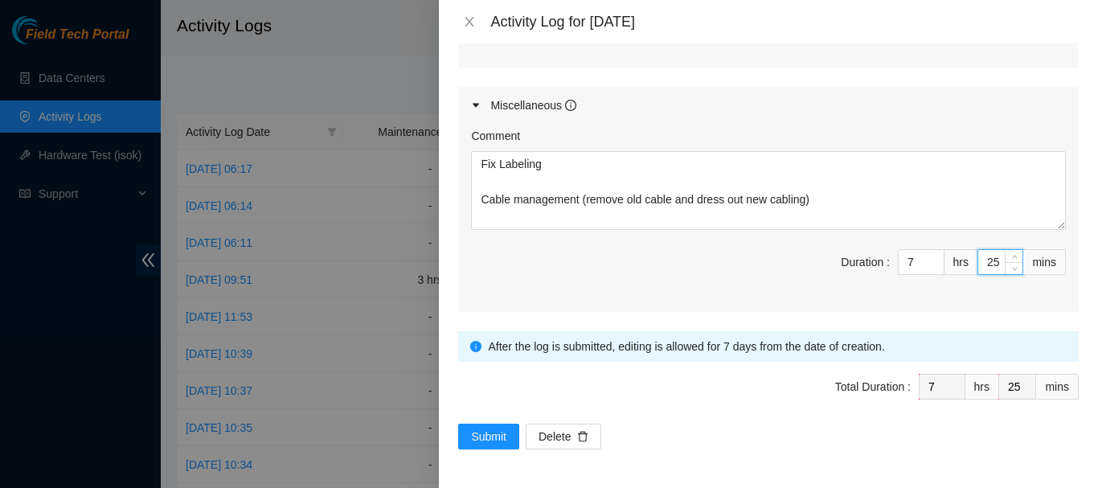
drag, startPoint x: 990, startPoint y: 268, endPoint x: 952, endPoint y: 259, distance: 39.0
click at [952, 259] on span "Duration : 7 hrs 25 mins" at bounding box center [768, 271] width 595 height 45
type input "1"
type input "15"
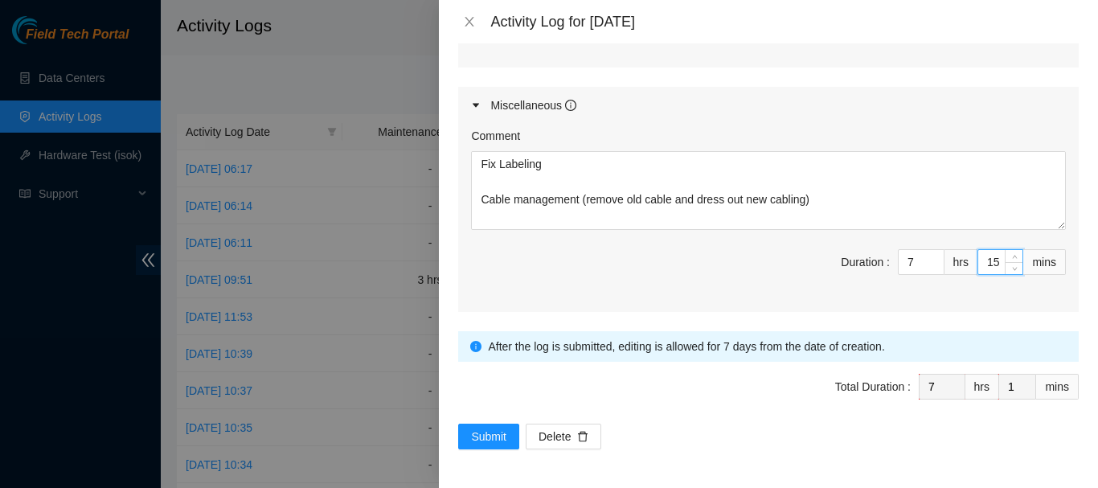
type input "15"
click at [486, 438] on span "Submit" at bounding box center [488, 436] width 35 height 18
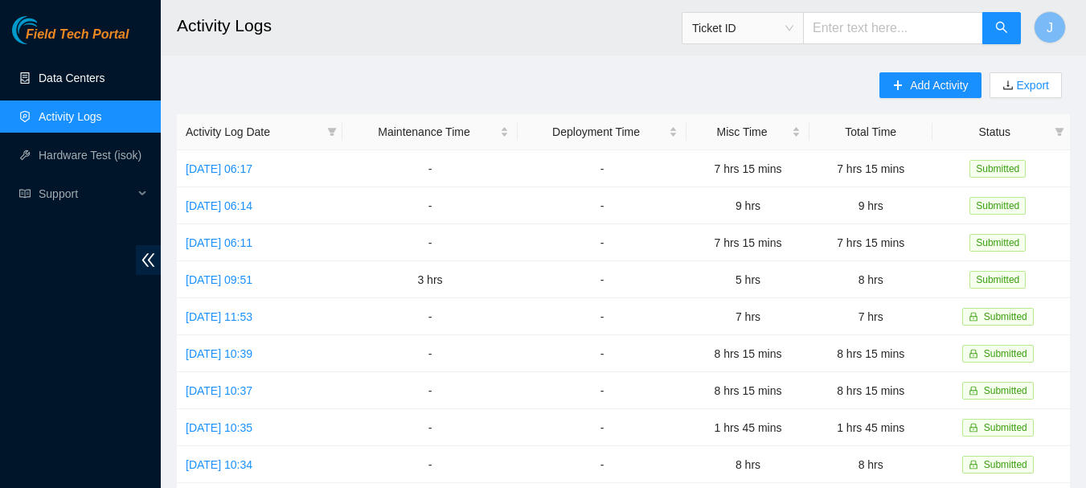
click at [57, 74] on link "Data Centers" at bounding box center [72, 78] width 66 height 13
